Goal: Information Seeking & Learning: Learn about a topic

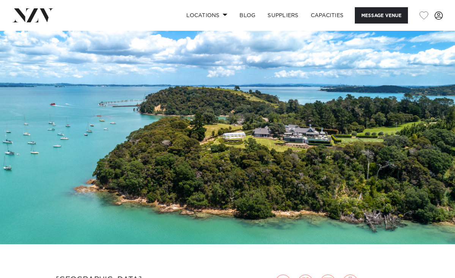
click at [366, 128] on img at bounding box center [227, 137] width 455 height 213
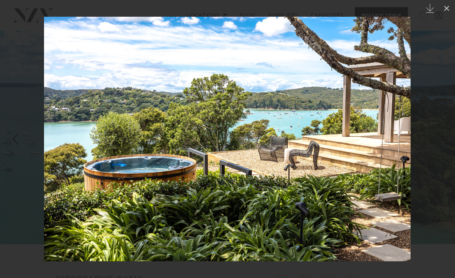
click at [371, 177] on img at bounding box center [227, 139] width 367 height 245
click at [416, 138] on div at bounding box center [227, 139] width 455 height 278
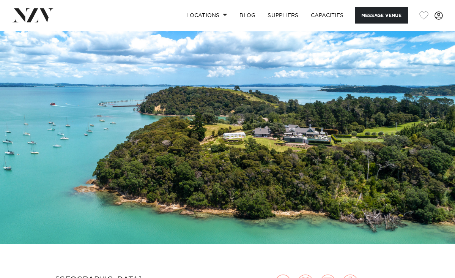
click at [455, 150] on img at bounding box center [227, 137] width 455 height 213
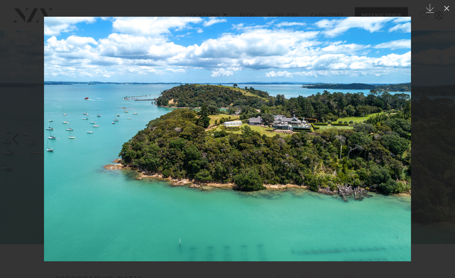
click at [442, 150] on link at bounding box center [442, 139] width 27 height 38
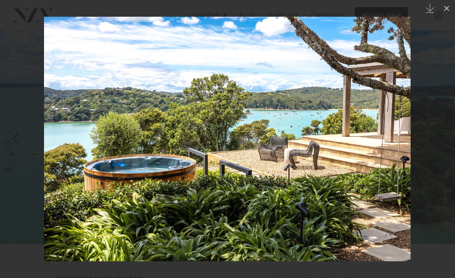
click at [442, 150] on link at bounding box center [442, 139] width 27 height 38
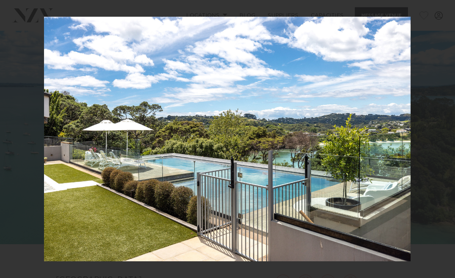
click at [442, 150] on div "12 / 18 Created with Sketch." at bounding box center [227, 139] width 455 height 278
click at [442, 150] on link at bounding box center [442, 139] width 27 height 38
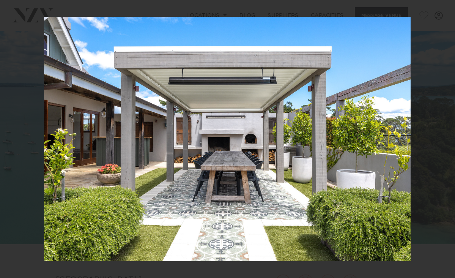
click at [442, 150] on link at bounding box center [442, 139] width 27 height 38
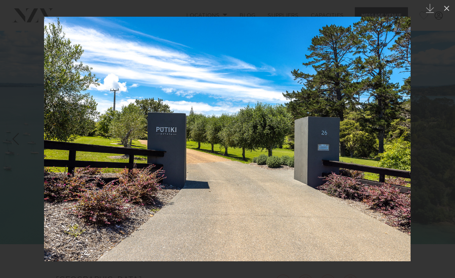
click at [442, 150] on link at bounding box center [442, 139] width 27 height 38
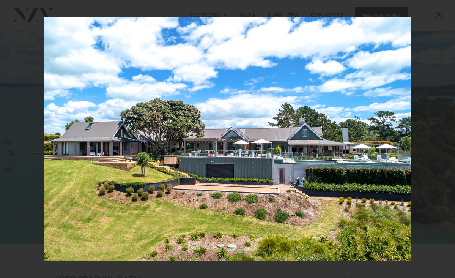
click at [442, 150] on div "15 / 18 Created with Sketch." at bounding box center [227, 139] width 455 height 278
click at [442, 150] on link at bounding box center [442, 139] width 27 height 38
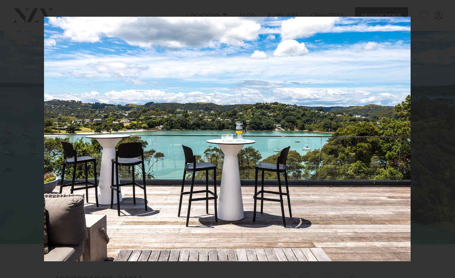
click at [442, 150] on div "16 / 18 Created with Sketch." at bounding box center [227, 139] width 455 height 278
click at [442, 150] on link at bounding box center [442, 139] width 27 height 38
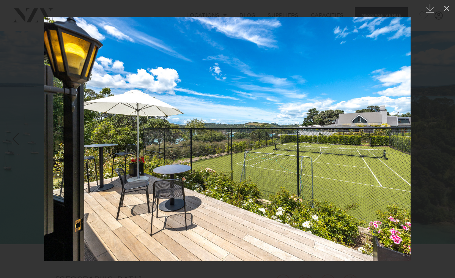
click at [442, 150] on link at bounding box center [442, 139] width 27 height 38
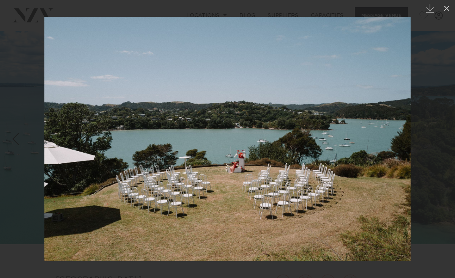
click at [442, 150] on div "18 / 18 Created with Sketch." at bounding box center [227, 139] width 455 height 278
click at [442, 150] on link at bounding box center [442, 139] width 27 height 38
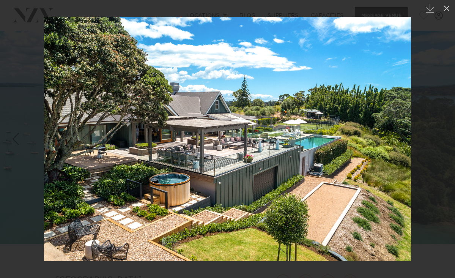
click at [442, 150] on link at bounding box center [442, 139] width 27 height 38
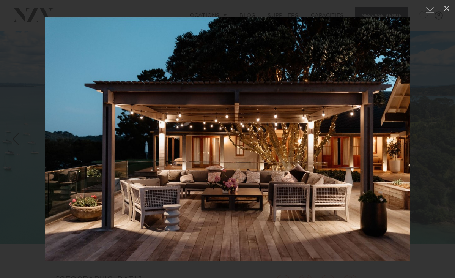
click at [442, 150] on link at bounding box center [442, 139] width 27 height 38
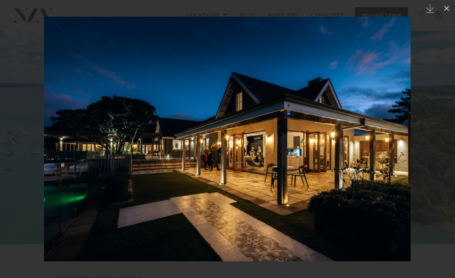
click at [427, 169] on div at bounding box center [227, 139] width 455 height 278
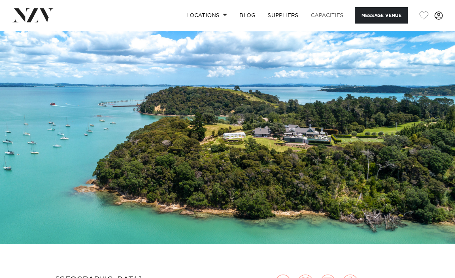
click at [335, 13] on link "Capacities" at bounding box center [327, 15] width 45 height 16
